Goal: Book appointment/travel/reservation

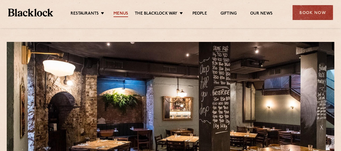
click at [121, 13] on link "Menus" at bounding box center [121, 14] width 15 height 6
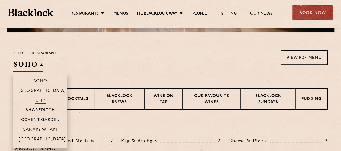
scroll to position [189, 0]
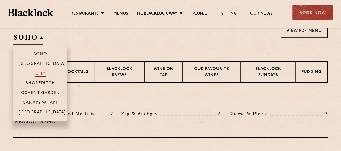
click at [39, 73] on p "City" at bounding box center [40, 73] width 11 height 5
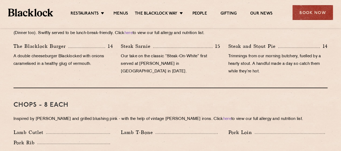
scroll to position [375, 0]
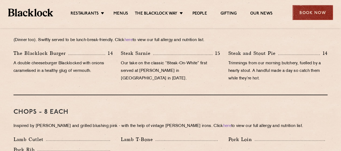
click at [311, 16] on div "Book Now" at bounding box center [313, 12] width 40 height 15
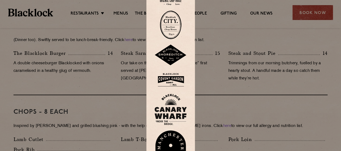
click at [173, 29] on img at bounding box center [171, 25] width 22 height 29
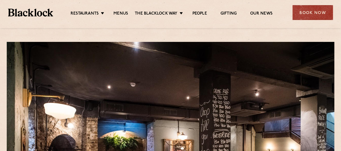
drag, startPoint x: 114, startPoint y: 12, endPoint x: 139, endPoint y: 20, distance: 26.1
click at [114, 12] on link "Menus" at bounding box center [121, 14] width 15 height 6
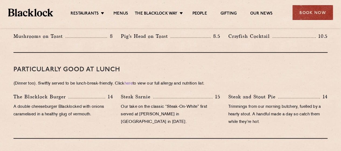
scroll to position [324, 0]
